Goal: Find specific page/section: Find specific page/section

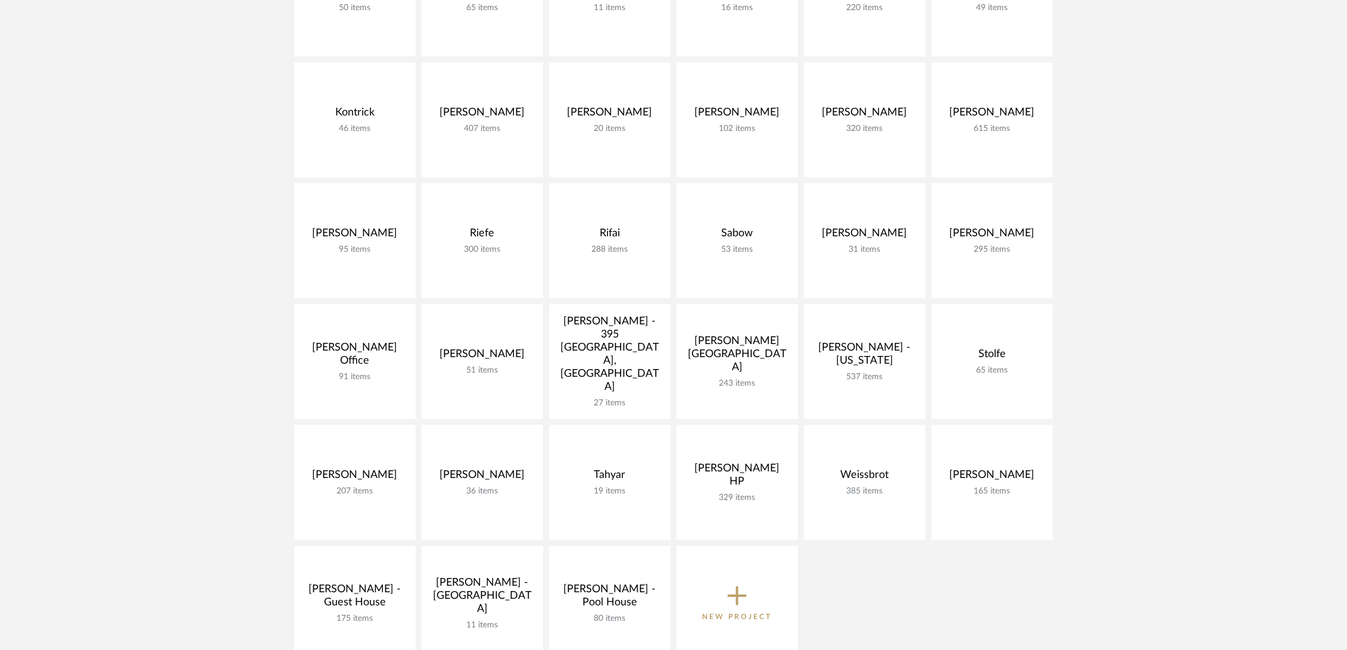
scroll to position [662, 0]
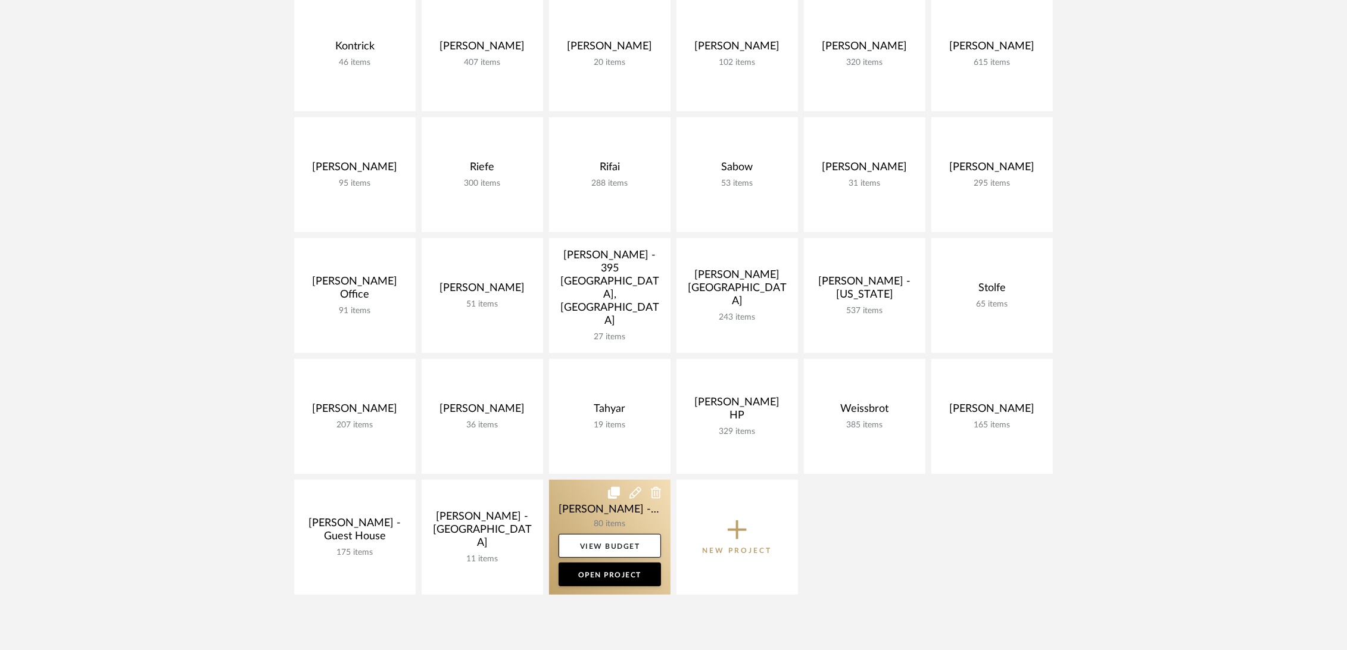
click at [586, 506] on link at bounding box center [609, 537] width 121 height 115
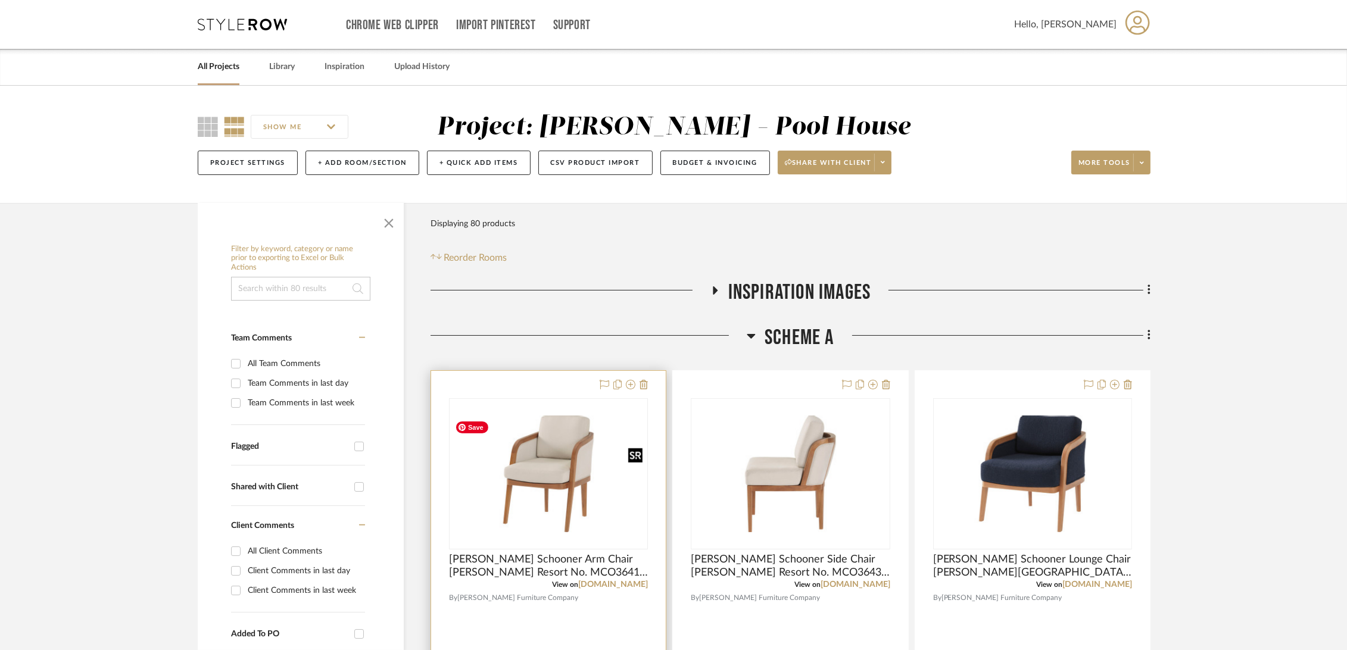
scroll to position [132, 0]
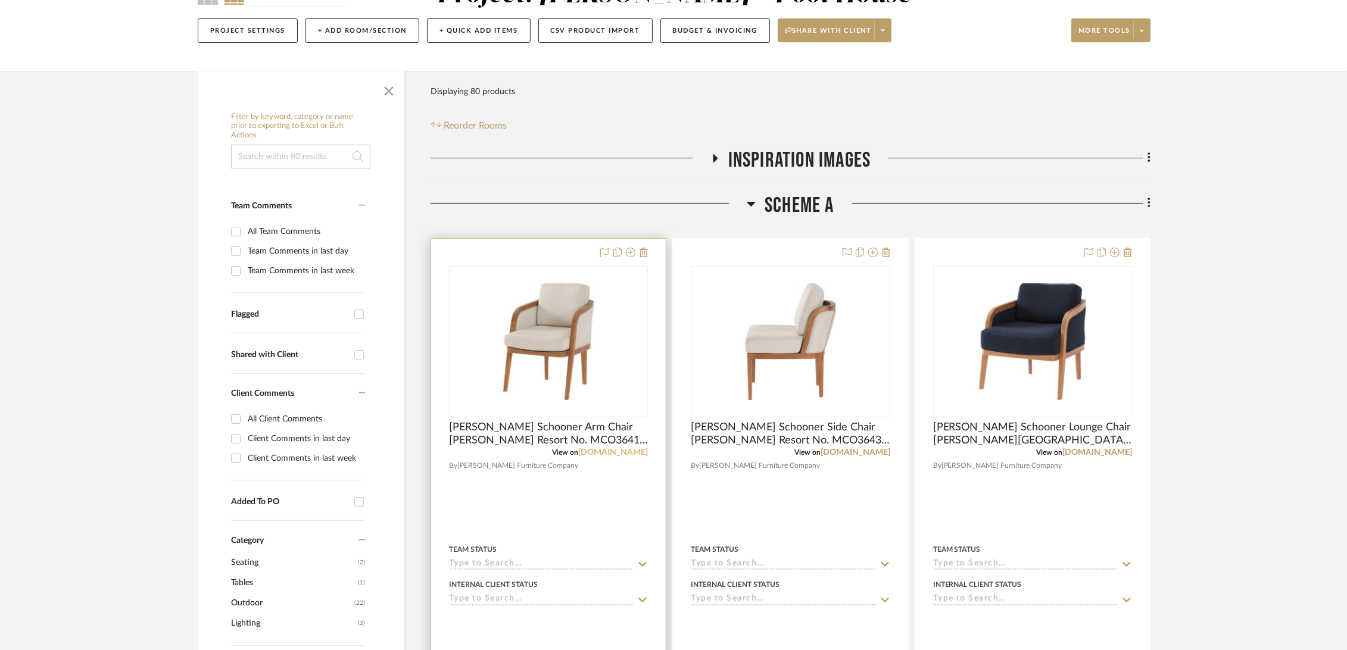
click at [625, 453] on link "[DOMAIN_NAME]" at bounding box center [613, 452] width 70 height 8
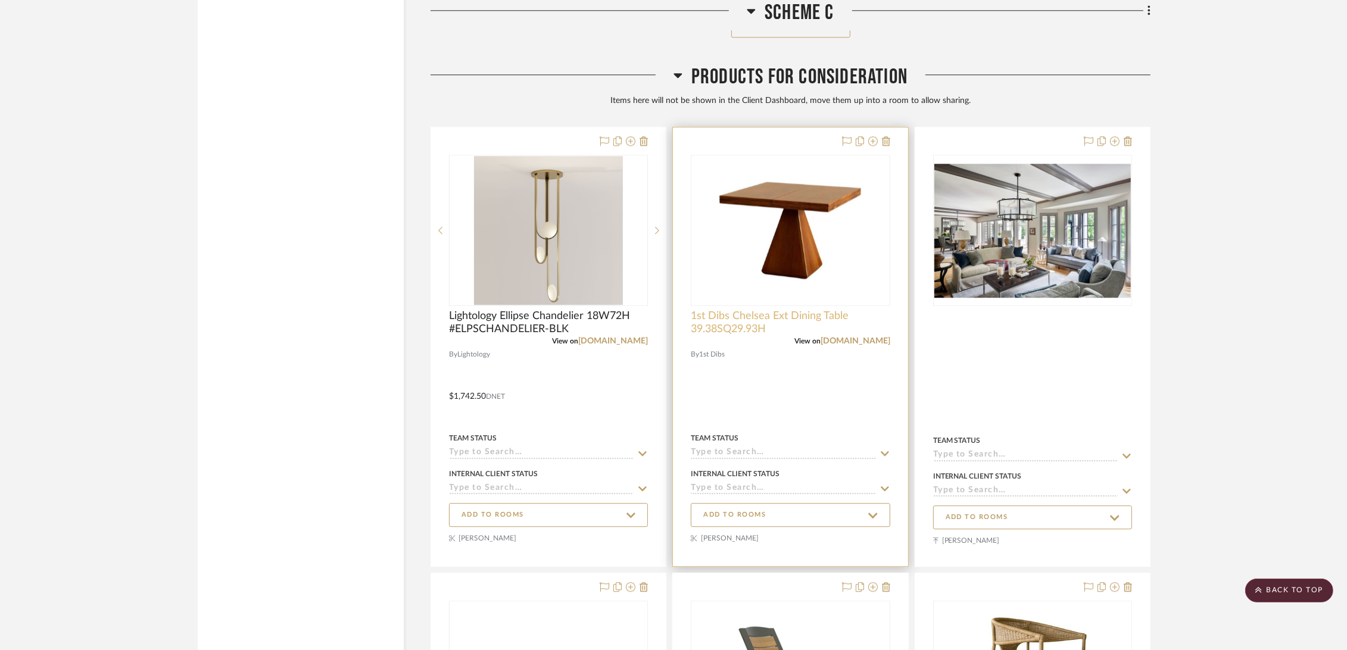
scroll to position [4102, 0]
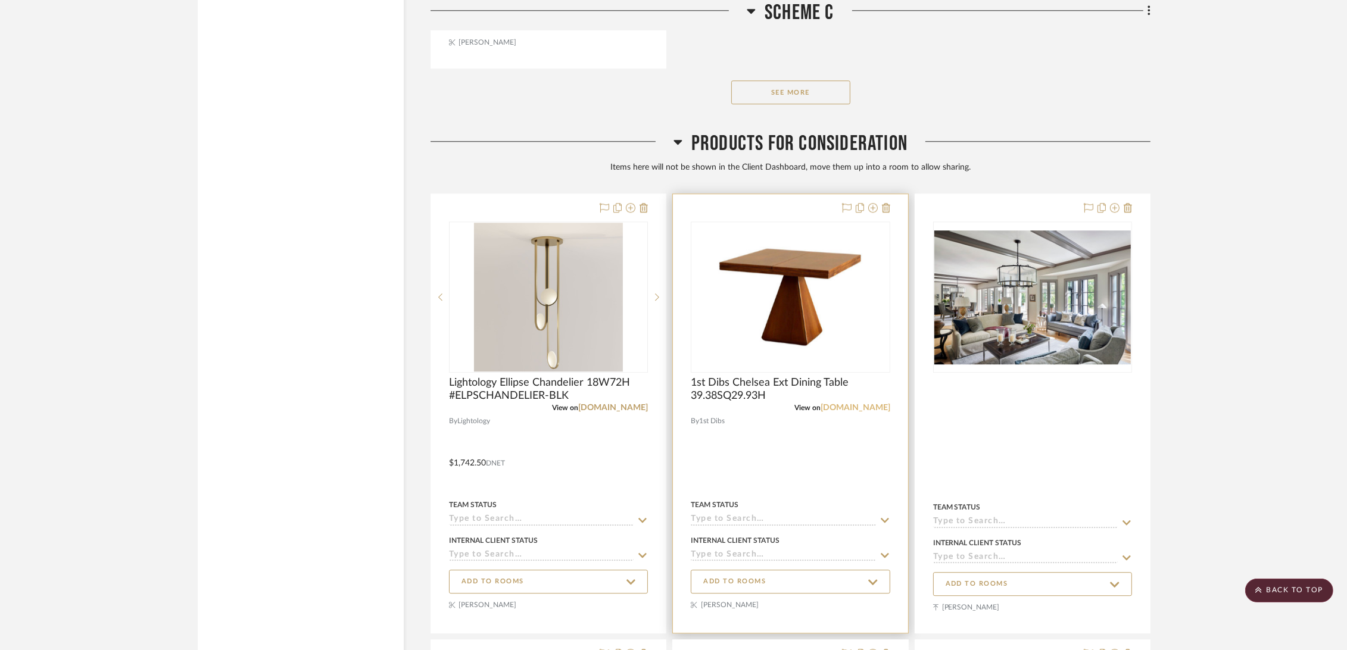
click at [865, 408] on link "1stdibs.com" at bounding box center [856, 408] width 70 height 8
